Goal: Task Accomplishment & Management: Use online tool/utility

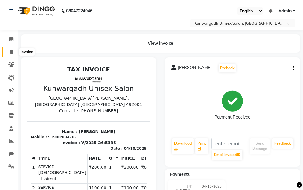
click at [10, 50] on icon at bounding box center [11, 51] width 3 height 4
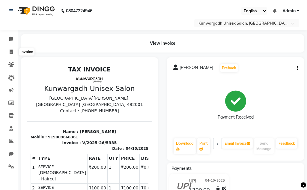
select select "service"
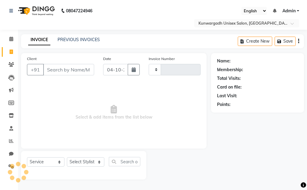
type input "5336"
select select "7931"
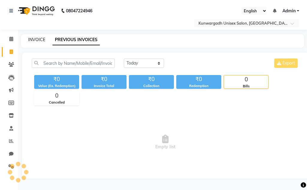
click at [37, 39] on link "INVOICE" at bounding box center [36, 39] width 17 height 5
select select "service"
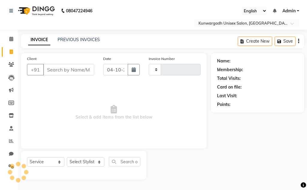
type input "5336"
select select "7931"
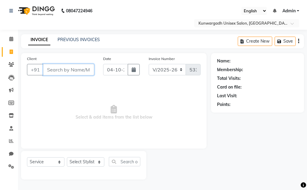
drag, startPoint x: 4, startPoint y: 52, endPoint x: 73, endPoint y: 71, distance: 71.3
click at [75, 68] on input "Client" at bounding box center [68, 69] width 51 height 11
type input "9685804224"
click at [78, 73] on button "Add Client" at bounding box center [78, 69] width 31 height 11
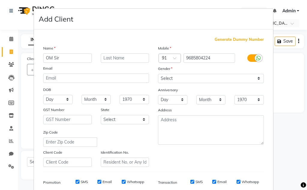
type input "OM Sir"
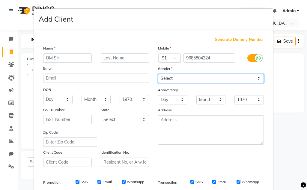
click at [196, 82] on select "Select Male Female Other Prefer Not To Say" at bounding box center [211, 78] width 106 height 9
select select "male"
click at [158, 74] on select "Select Male Female Other Prefer Not To Say" at bounding box center [211, 78] width 106 height 9
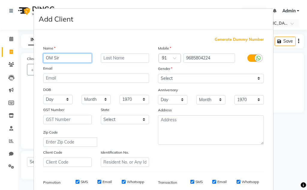
click at [50, 56] on input "OM Sir" at bounding box center [67, 57] width 49 height 9
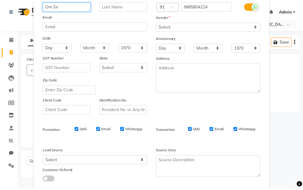
scroll to position [87, 0]
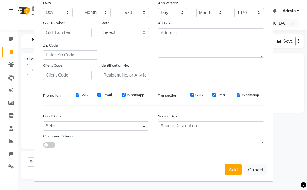
type input "Om Sir"
click at [228, 164] on div "Add Cancel" at bounding box center [153, 169] width 239 height 24
click at [228, 166] on button "Add" at bounding box center [233, 169] width 17 height 11
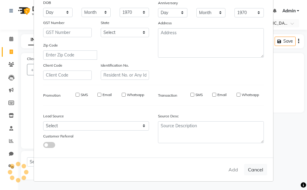
select select
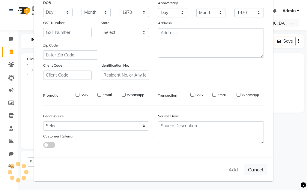
select select
checkbox input "false"
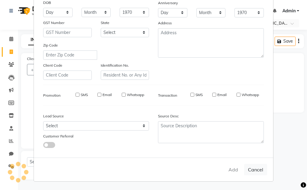
checkbox input "false"
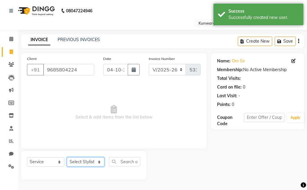
click at [78, 163] on select "Select Stylist Aarti Ayush Sir Chiku Sir Damani Devdas Deepti Sahu Dolly Thakur…" at bounding box center [85, 161] width 37 height 9
select select "84120"
click at [67, 157] on select "Select Stylist Aarti Ayush Sir Chiku Sir Damani Devdas Deepti Sahu Dolly Thakur…" at bounding box center [85, 161] width 37 height 9
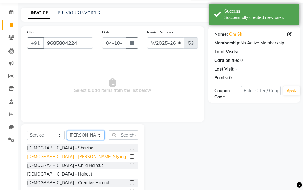
scroll to position [58, 0]
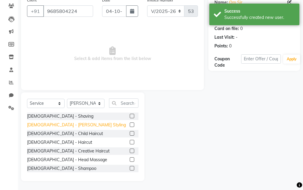
drag, startPoint x: 47, startPoint y: 127, endPoint x: 132, endPoint y: 129, distance: 85.2
click at [47, 127] on div "[DEMOGRAPHIC_DATA] - [PERSON_NAME] Styling" at bounding box center [76, 125] width 99 height 6
checkbox input "false"
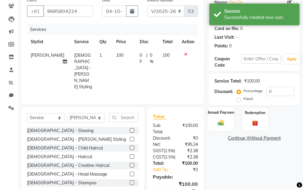
click at [218, 112] on label "Manual Payment" at bounding box center [221, 112] width 30 height 6
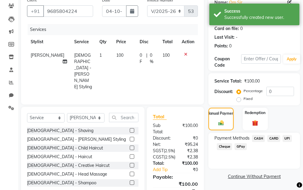
click at [283, 139] on span "UPI" at bounding box center [286, 138] width 9 height 7
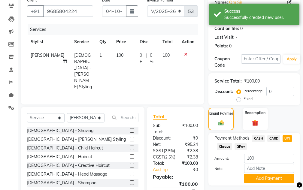
click at [263, 138] on span "CASH" at bounding box center [258, 138] width 13 height 7
drag, startPoint x: 262, startPoint y: 178, endPoint x: 257, endPoint y: 167, distance: 12.1
click at [262, 177] on button "Add Payment" at bounding box center [269, 178] width 50 height 9
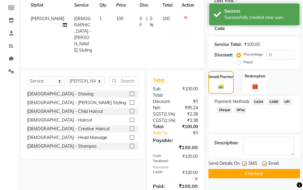
scroll to position [122, 0]
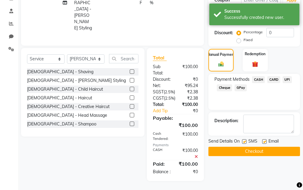
click at [252, 139] on span "SMS" at bounding box center [252, 141] width 9 height 7
click at [253, 147] on button "Checkout" at bounding box center [253, 151] width 91 height 9
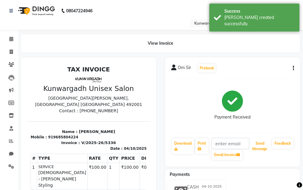
click at [255, 140] on button "Send Message" at bounding box center [260, 146] width 20 height 16
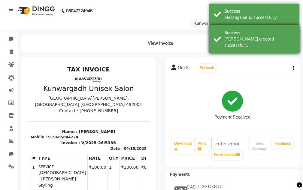
click at [230, 26] on div "Success Bill created successfully." at bounding box center [254, 39] width 90 height 28
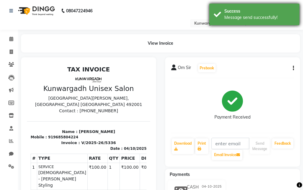
click at [231, 12] on div "Success" at bounding box center [259, 11] width 70 height 6
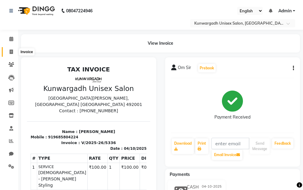
click at [15, 52] on span at bounding box center [11, 52] width 10 height 7
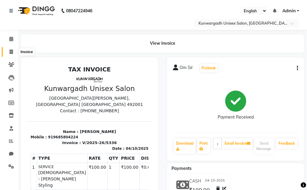
select select "service"
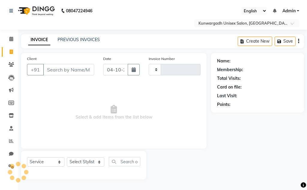
type input "5337"
select select "7931"
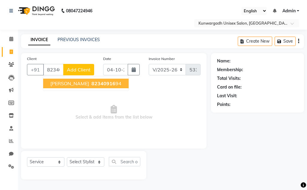
click at [99, 83] on span "82340916" at bounding box center [103, 83] width 24 height 6
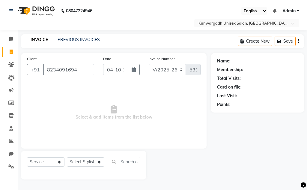
type input "8234091694"
click at [93, 158] on select "Select Stylist Aarti Ayush Sir Chiku Sir Damani Devdas Deepti Sahu Dolly Thakur…" at bounding box center [85, 161] width 37 height 9
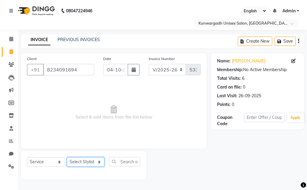
select select "85604"
click at [67, 157] on select "Select Stylist Aarti Ayush Sir Chiku Sir Damani Devdas Deepti Sahu Dolly Thakur…" at bounding box center [85, 161] width 37 height 9
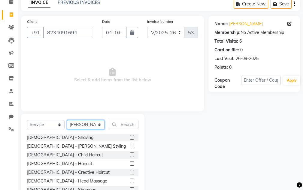
scroll to position [58, 0]
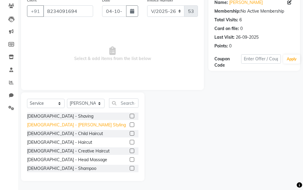
click at [48, 127] on div "[DEMOGRAPHIC_DATA] - [PERSON_NAME] Styling" at bounding box center [76, 125] width 99 height 6
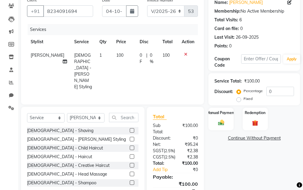
click at [49, 136] on div "[DEMOGRAPHIC_DATA] - [PERSON_NAME] Styling" at bounding box center [76, 139] width 99 height 6
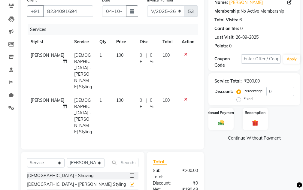
checkbox input "false"
click at [215, 129] on div "Manual Payment" at bounding box center [221, 118] width 26 height 23
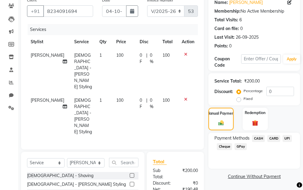
click at [184, 97] on icon at bounding box center [185, 99] width 3 height 4
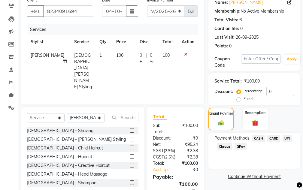
click at [284, 136] on span "UPI" at bounding box center [286, 138] width 9 height 7
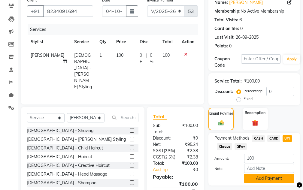
click at [265, 179] on button "Add Payment" at bounding box center [269, 178] width 50 height 9
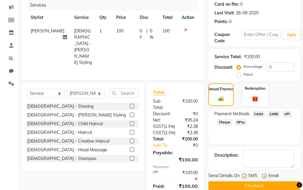
scroll to position [109, 0]
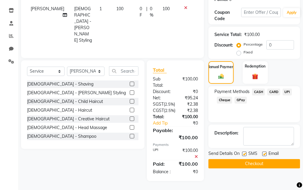
click at [255, 160] on button "Checkout" at bounding box center [253, 163] width 91 height 9
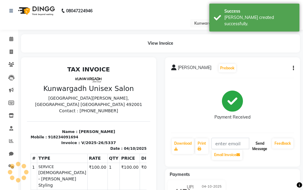
click at [251, 142] on button "Send Message" at bounding box center [260, 146] width 20 height 16
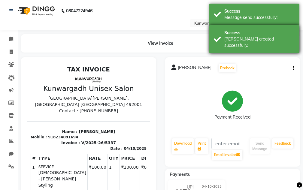
click at [268, 35] on body "08047224946 Select Location × Kunwargadh Unisex Salon, Tikrapara English ENGLIS…" at bounding box center [151, 95] width 303 height 190
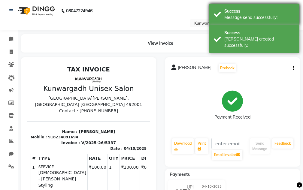
drag, startPoint x: 265, startPoint y: 23, endPoint x: 260, endPoint y: 11, distance: 12.9
click at [260, 11] on div "Success" at bounding box center [259, 11] width 70 height 6
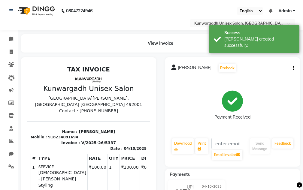
click at [260, 11] on div "Success" at bounding box center [259, 11] width 70 height 6
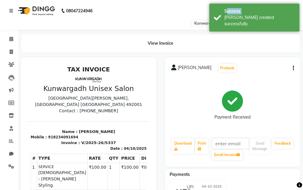
click at [260, 11] on div "Success" at bounding box center [259, 11] width 70 height 6
